Goal: Task Accomplishment & Management: Use online tool/utility

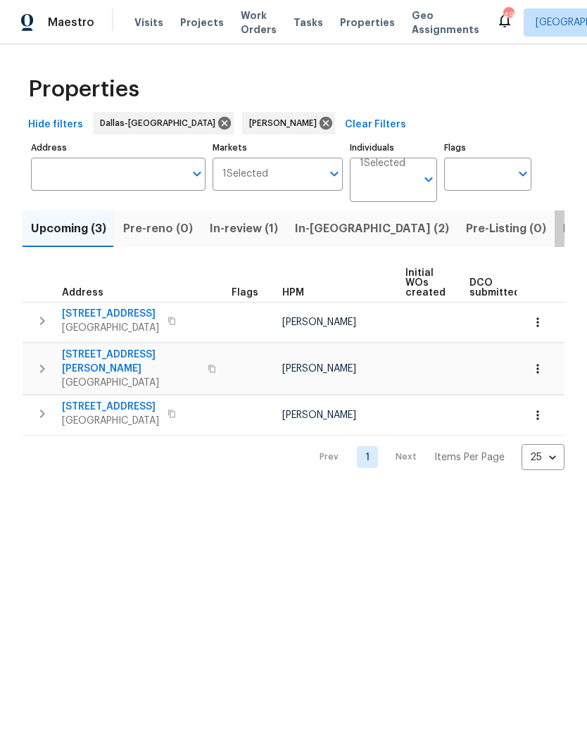
click at [563, 232] on span "Listed (11)" at bounding box center [591, 229] width 56 height 20
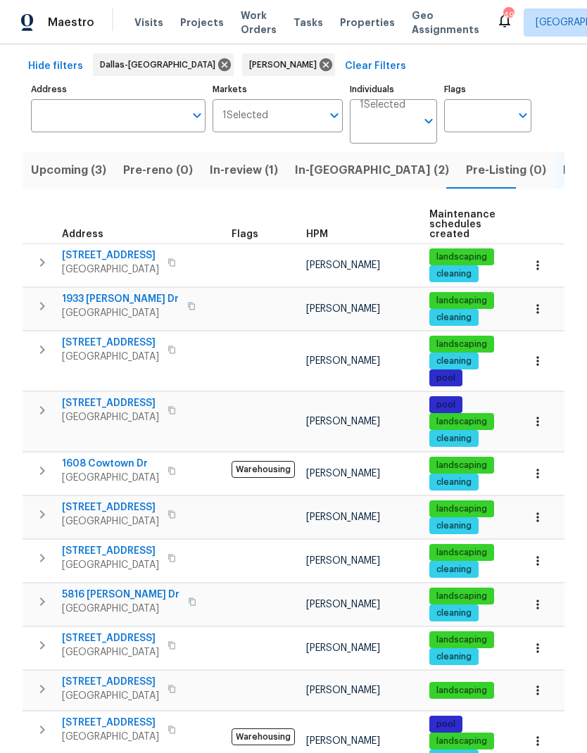
scroll to position [67, 0]
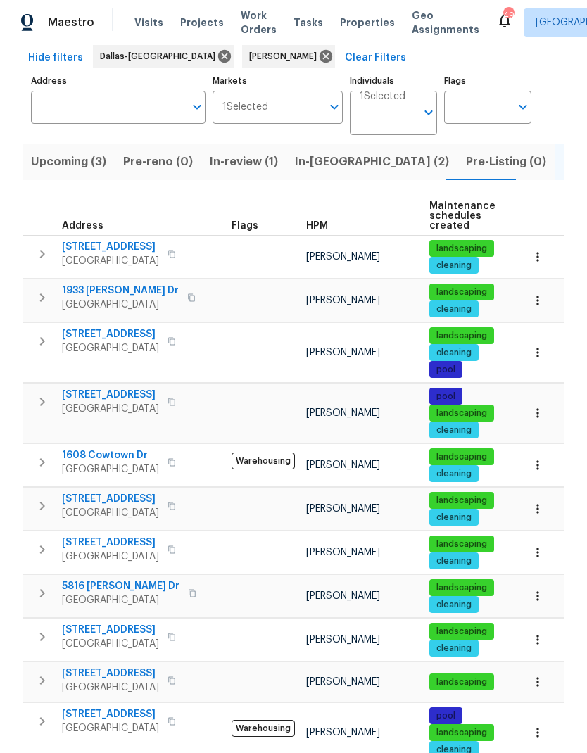
click at [542, 635] on icon "button" at bounding box center [537, 639] width 14 height 14
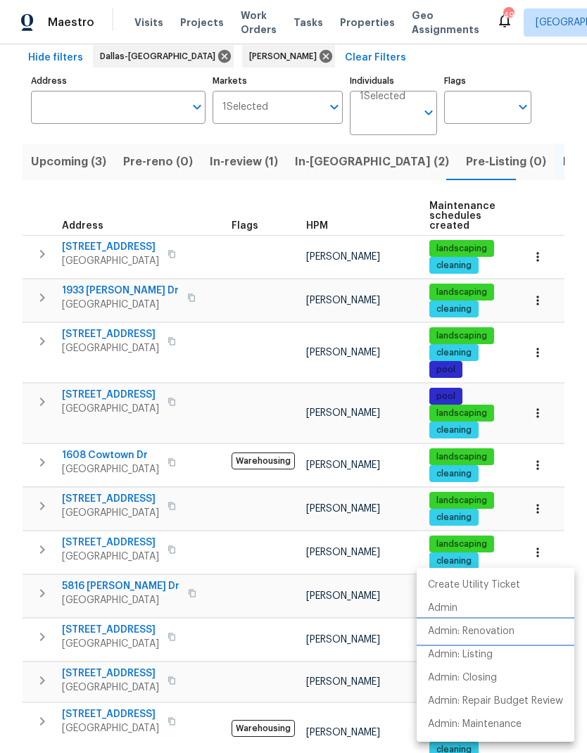
click at [492, 627] on p "Admin: Renovation" at bounding box center [471, 631] width 87 height 15
